Goal: Find contact information: Find contact information

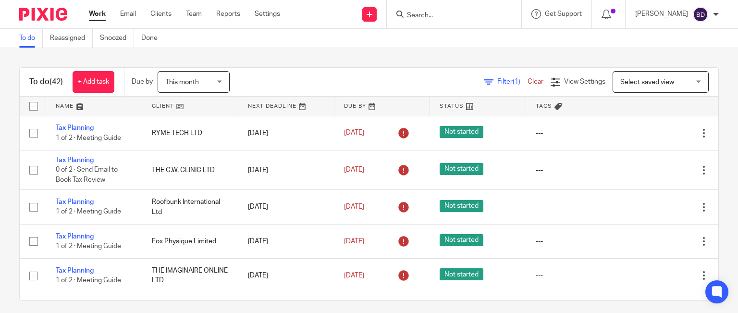
click at [412, 16] on input "Search" at bounding box center [449, 16] width 86 height 9
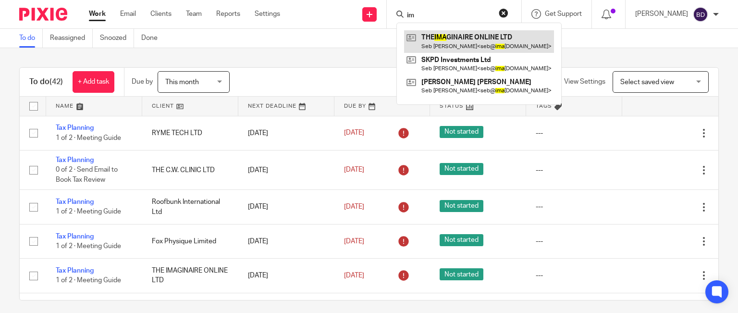
type input "i"
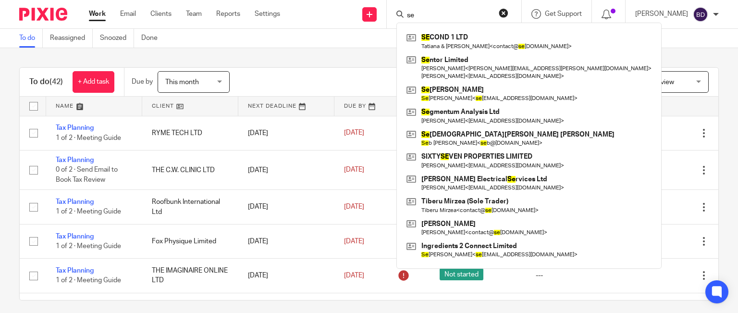
type input "s"
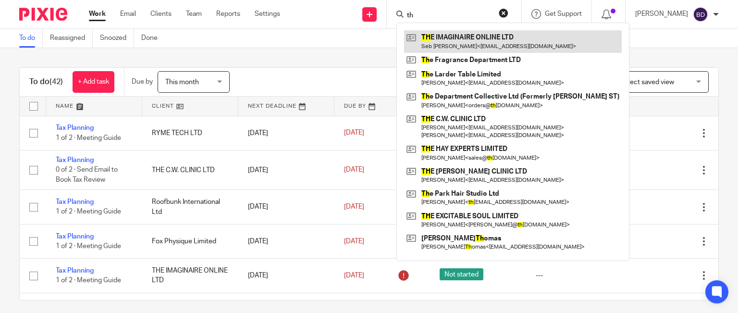
type input "th"
click at [482, 46] on link at bounding box center [513, 41] width 218 height 22
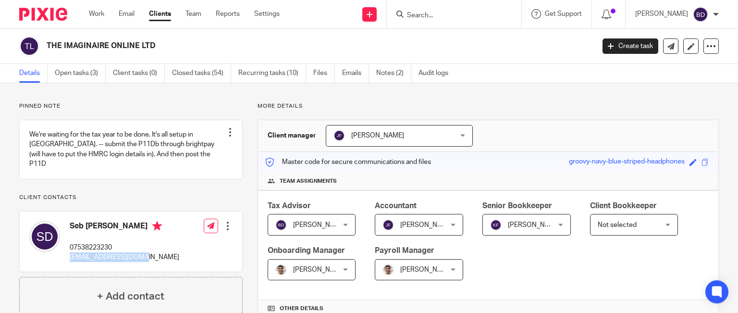
drag, startPoint x: 136, startPoint y: 255, endPoint x: 67, endPoint y: 255, distance: 68.7
click at [67, 255] on div "Seb [PERSON_NAME] 07538223230 [EMAIL_ADDRESS][DOMAIN_NAME] Edit contact Create …" at bounding box center [131, 241] width 222 height 61
copy p "[EMAIL_ADDRESS][DOMAIN_NAME]"
